Goal: Task Accomplishment & Management: Complete application form

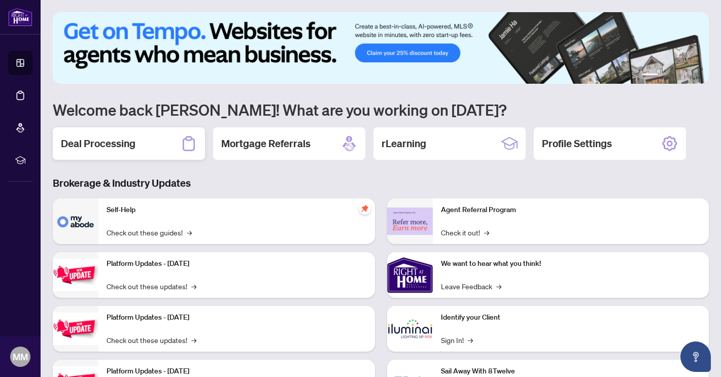
click at [126, 142] on h2 "Deal Processing" at bounding box center [98, 144] width 75 height 14
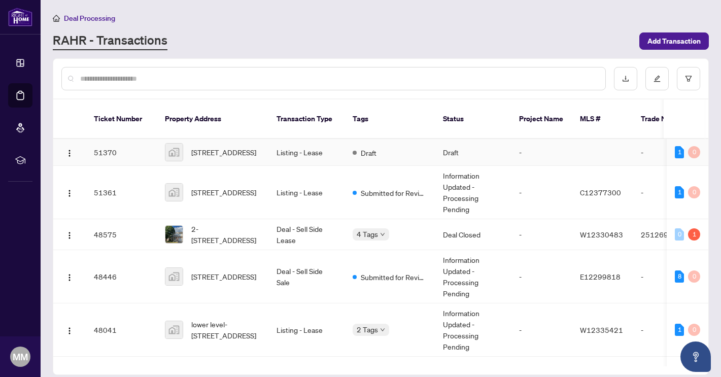
click at [379, 145] on td "Draft" at bounding box center [390, 152] width 90 height 27
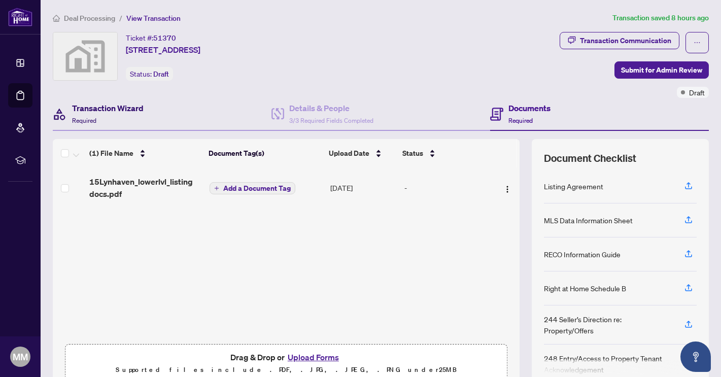
click at [128, 112] on h4 "Transaction Wizard" at bounding box center [108, 108] width 72 height 12
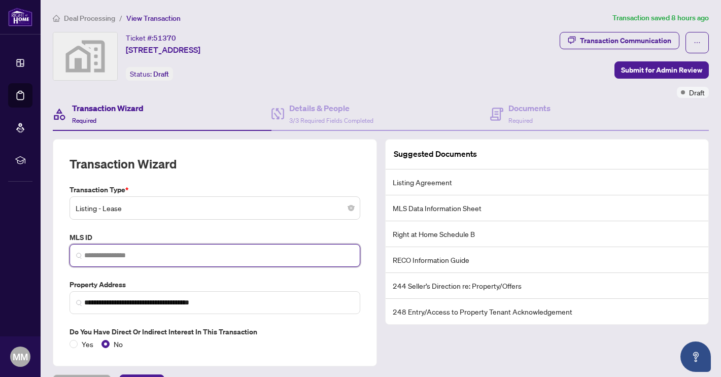
click at [108, 259] on input "search" at bounding box center [219, 255] width 270 height 11
paste input "*********"
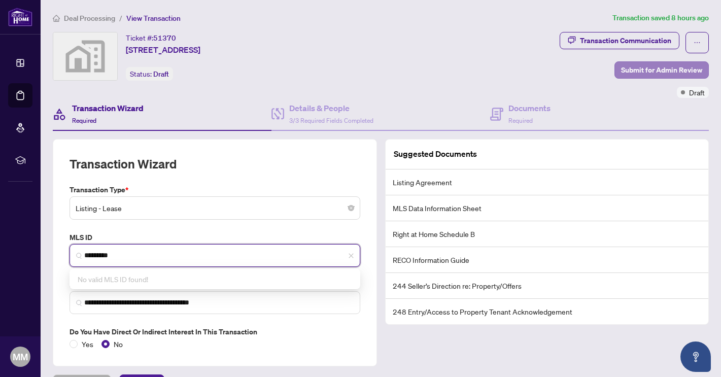
type input "*********"
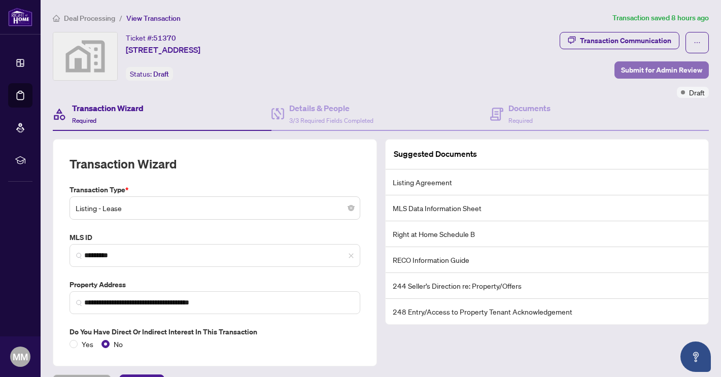
click at [652, 74] on span "Submit for Admin Review" at bounding box center [661, 70] width 81 height 16
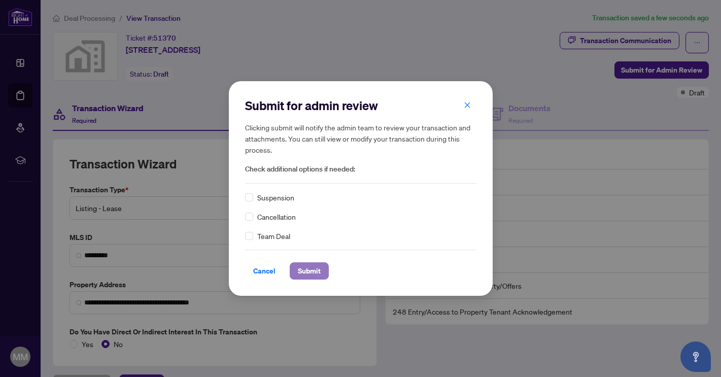
click at [316, 274] on span "Submit" at bounding box center [309, 271] width 23 height 16
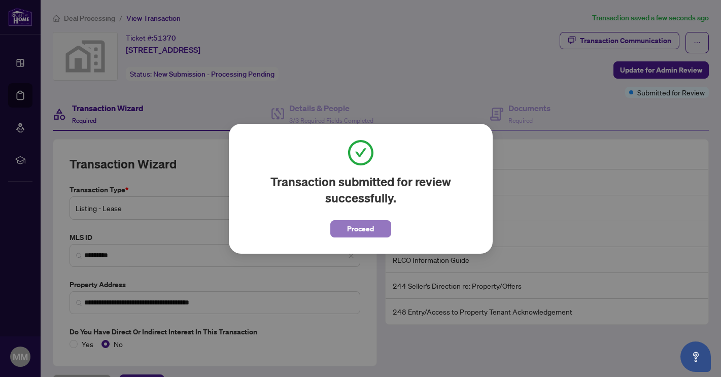
click at [370, 230] on span "Proceed" at bounding box center [360, 229] width 27 height 16
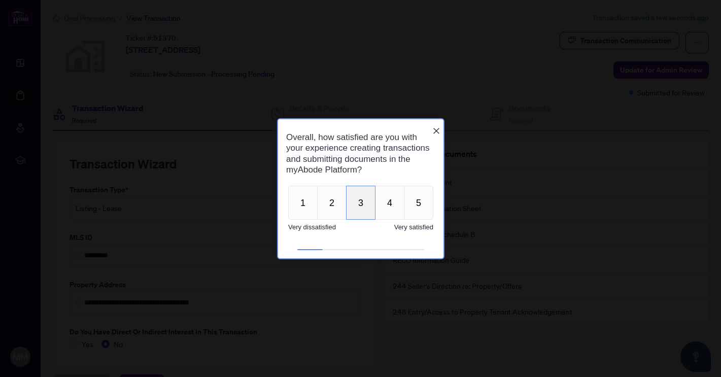
click at [358, 213] on button "3" at bounding box center [360, 203] width 29 height 34
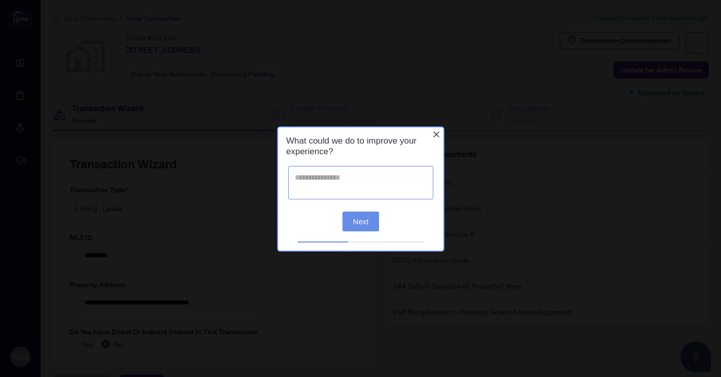
click at [342, 179] on textarea at bounding box center [360, 181] width 145 height 33
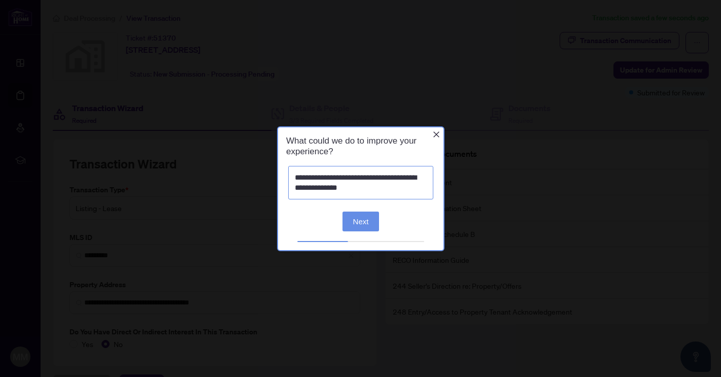
type textarea "**********"
click at [365, 224] on button "Next" at bounding box center [360, 221] width 37 height 20
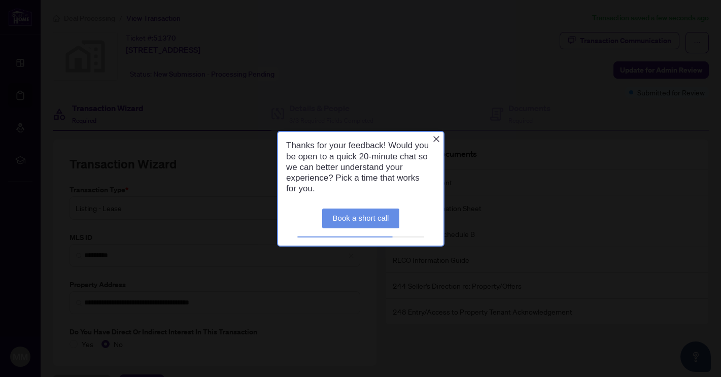
click at [437, 141] on icon "Close button" at bounding box center [436, 139] width 8 height 8
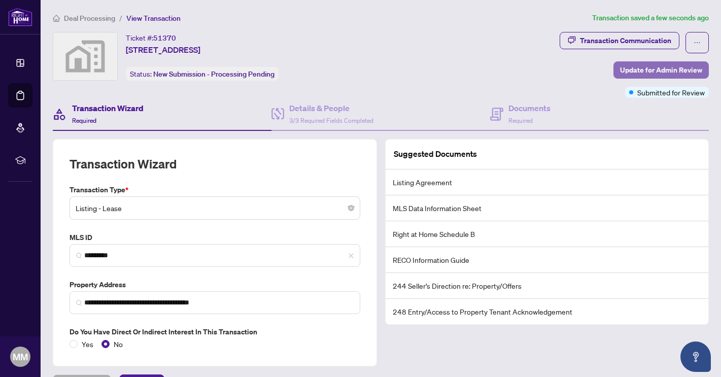
click at [645, 72] on span "Update for Admin Review" at bounding box center [661, 70] width 82 height 16
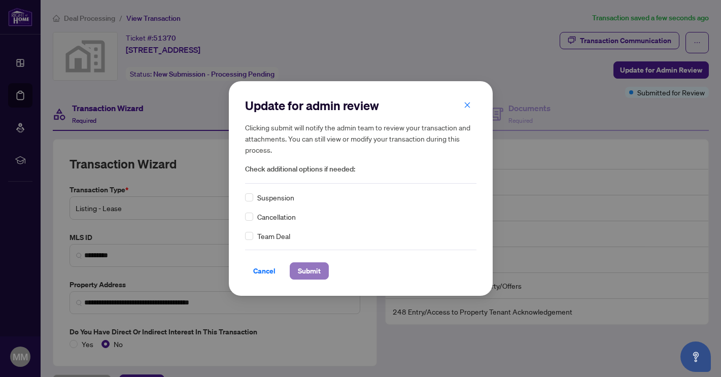
click at [318, 274] on span "Submit" at bounding box center [309, 271] width 23 height 16
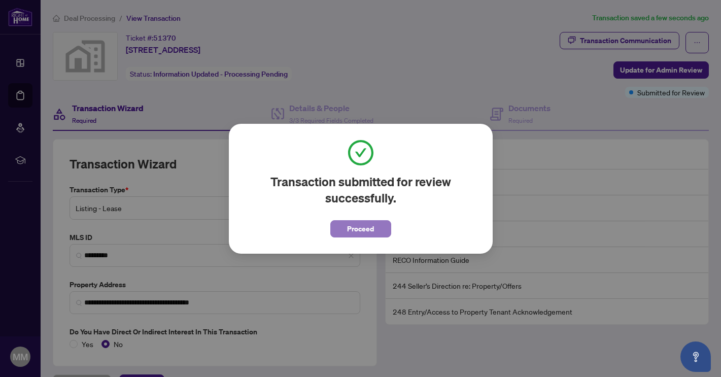
click at [364, 236] on span "Proceed" at bounding box center [360, 229] width 27 height 16
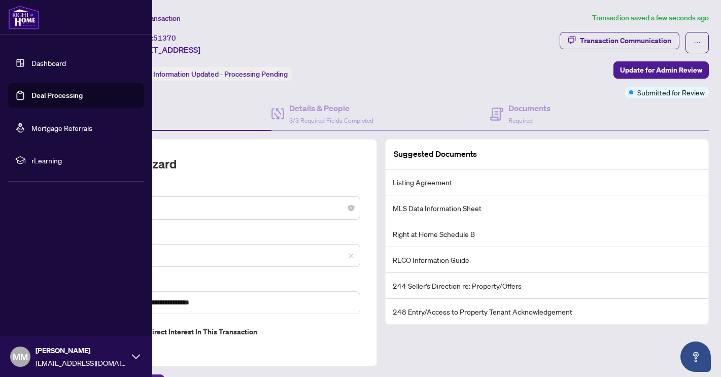
click at [48, 94] on link "Deal Processing" at bounding box center [56, 95] width 51 height 9
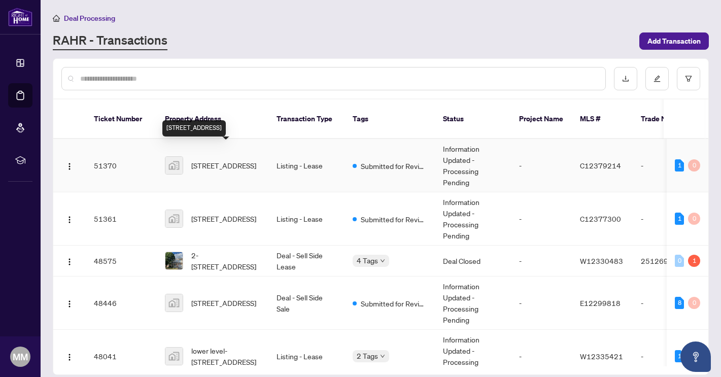
click at [228, 160] on span "[STREET_ADDRESS]" at bounding box center [223, 165] width 65 height 11
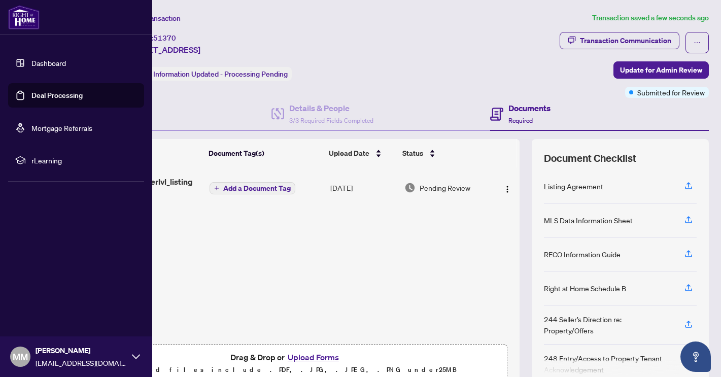
click at [38, 96] on link "Deal Processing" at bounding box center [56, 95] width 51 height 9
